Goal: Information Seeking & Learning: Learn about a topic

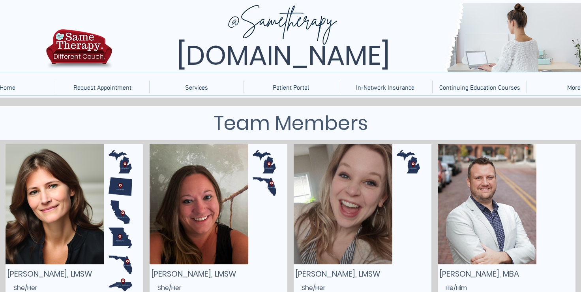
click at [85, 43] on img at bounding box center [79, 51] width 71 height 47
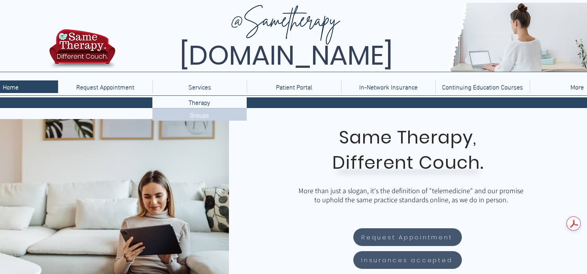
click at [199, 116] on p "Groups" at bounding box center [200, 115] width 26 height 12
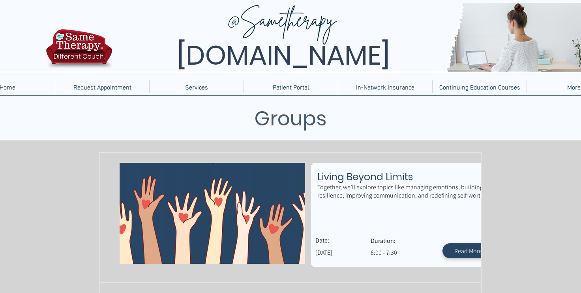
click at [78, 54] on img at bounding box center [79, 51] width 71 height 47
click at [89, 38] on img at bounding box center [79, 51] width 71 height 47
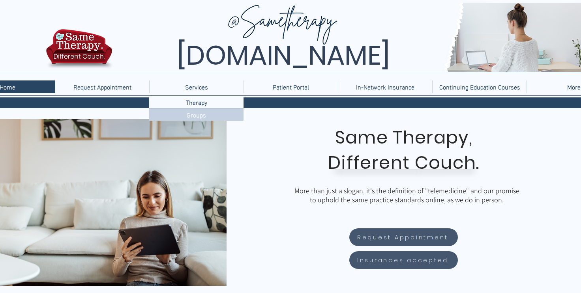
click at [199, 118] on p "Groups" at bounding box center [197, 115] width 26 height 12
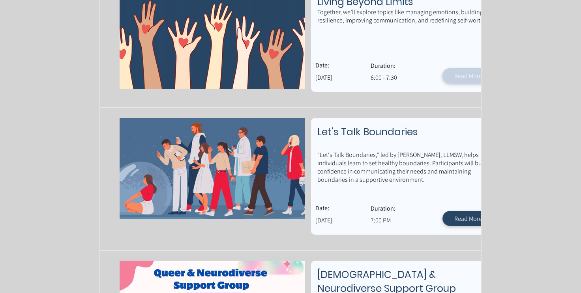
scroll to position [158, 0]
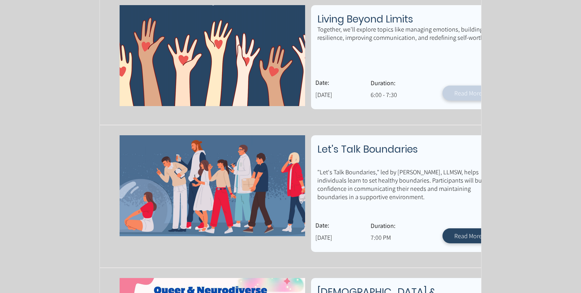
click at [461, 90] on span "Read More" at bounding box center [468, 93] width 28 height 8
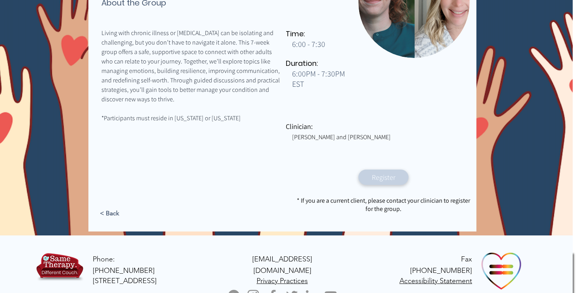
scroll to position [196, 11]
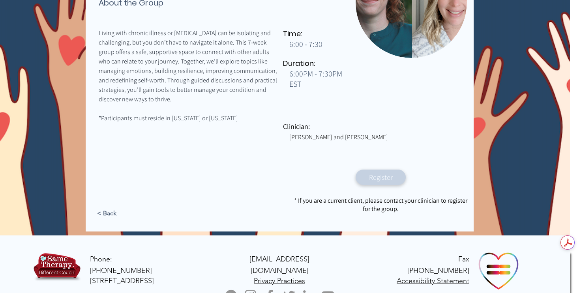
click at [387, 178] on span "Register" at bounding box center [381, 177] width 24 height 9
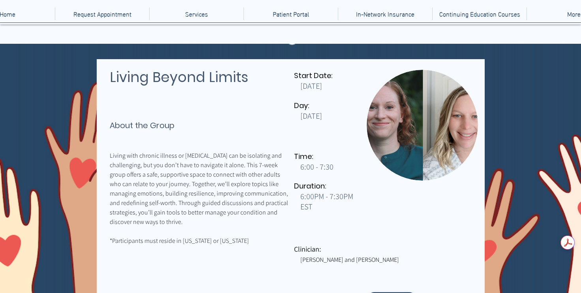
scroll to position [151, 0]
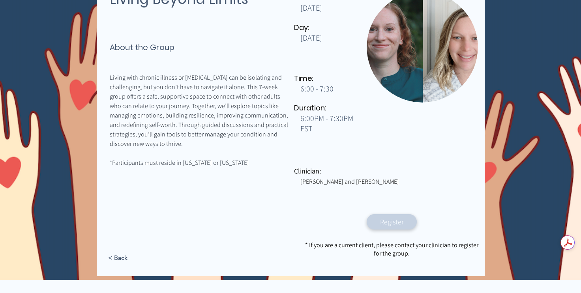
click at [388, 224] on span "Register" at bounding box center [392, 221] width 24 height 9
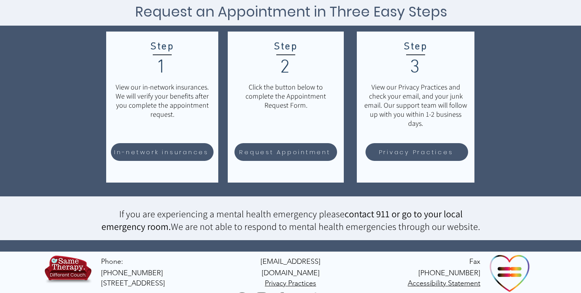
scroll to position [116, 0]
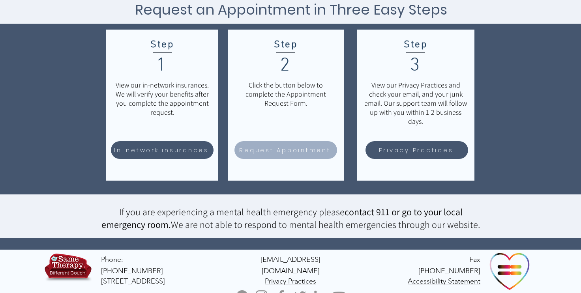
click at [267, 151] on span "Request Appointment" at bounding box center [284, 150] width 91 height 9
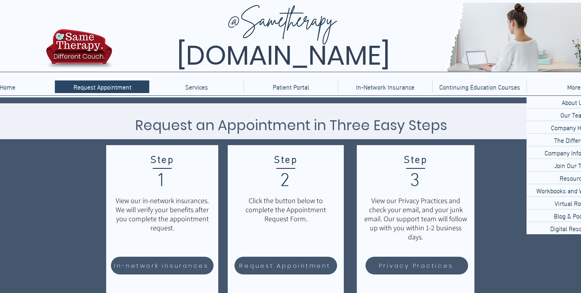
click at [565, 87] on p "More" at bounding box center [573, 87] width 21 height 13
click at [567, 114] on p "Our Team" at bounding box center [573, 115] width 33 height 12
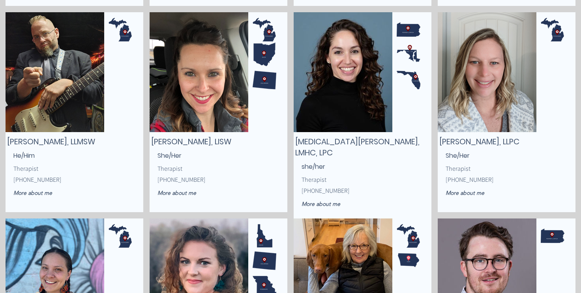
scroll to position [756, 0]
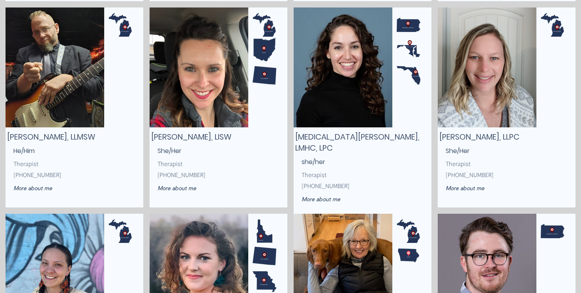
click at [345, 138] on span "Yasmin Miranda, LMHC, LPC" at bounding box center [357, 142] width 124 height 22
click at [345, 114] on img "main content" at bounding box center [343, 67] width 99 height 120
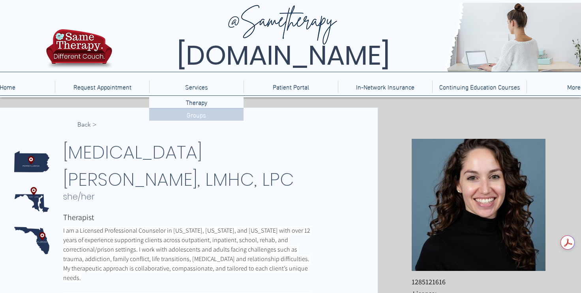
click at [197, 115] on p "Groups" at bounding box center [197, 115] width 26 height 12
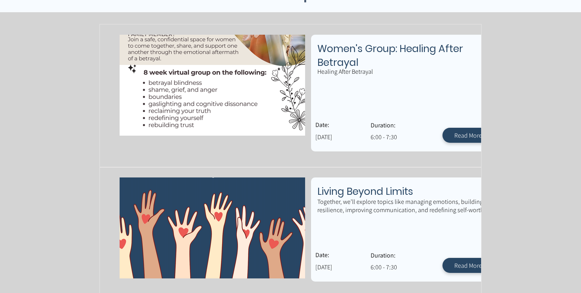
scroll to position [68, 0]
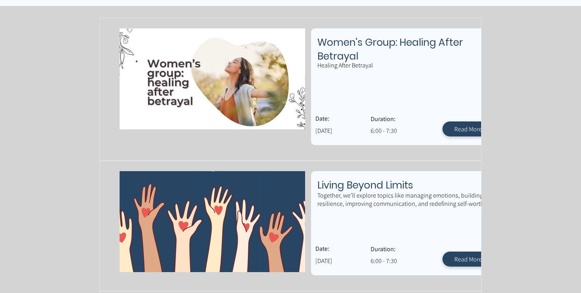
scroll to position [91, 0]
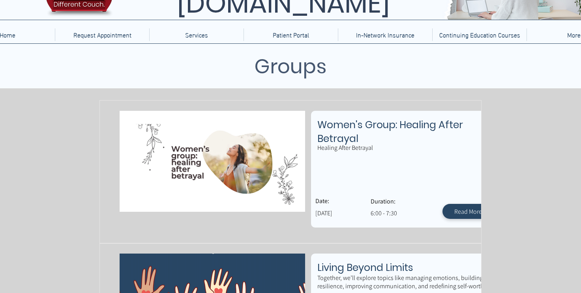
scroll to position [51, 0]
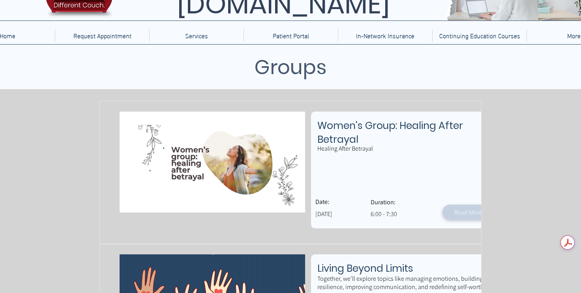
click at [458, 212] on span "Read More" at bounding box center [468, 212] width 28 height 8
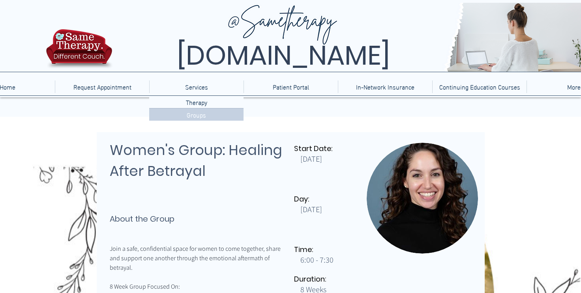
click at [200, 113] on p "Groups" at bounding box center [197, 115] width 26 height 12
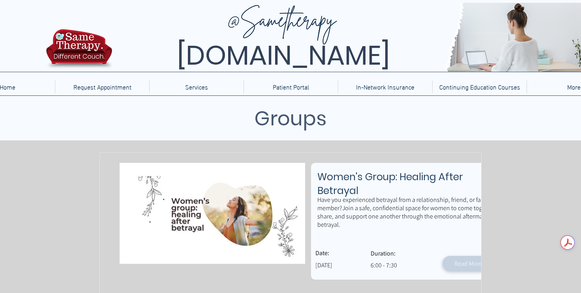
click at [475, 267] on span "Read More" at bounding box center [468, 264] width 28 height 8
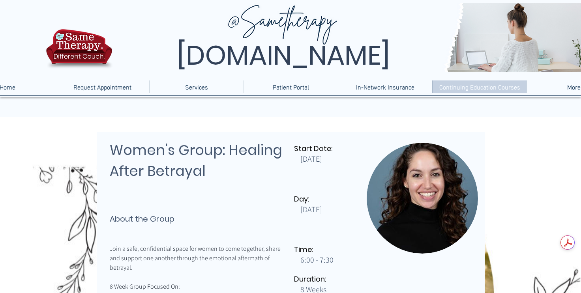
click at [447, 88] on p "Continuing Education Courses" at bounding box center [479, 87] width 89 height 13
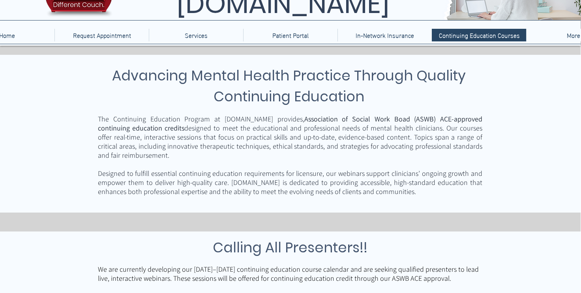
scroll to position [51, 0]
